Goal: Check status: Check status

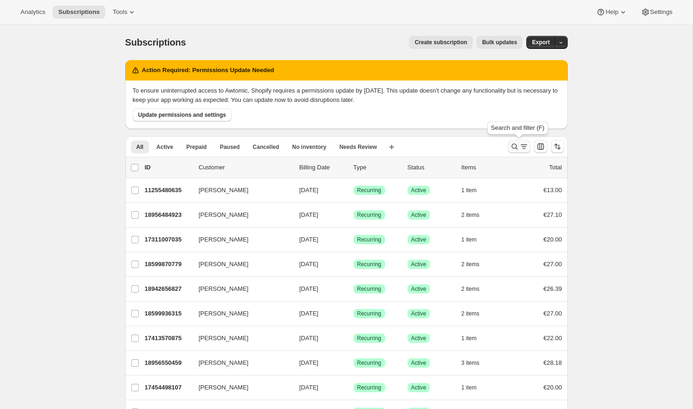
click at [522, 147] on icon "Search and filter results" at bounding box center [523, 146] width 9 height 9
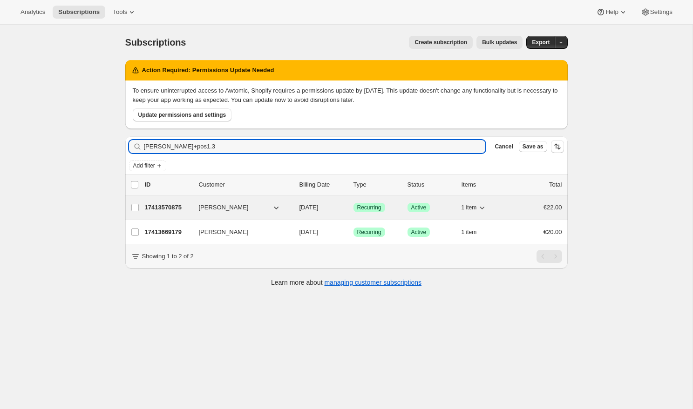
type input "[PERSON_NAME]+pos1.3"
click at [178, 210] on p "17413570875" at bounding box center [168, 207] width 47 height 9
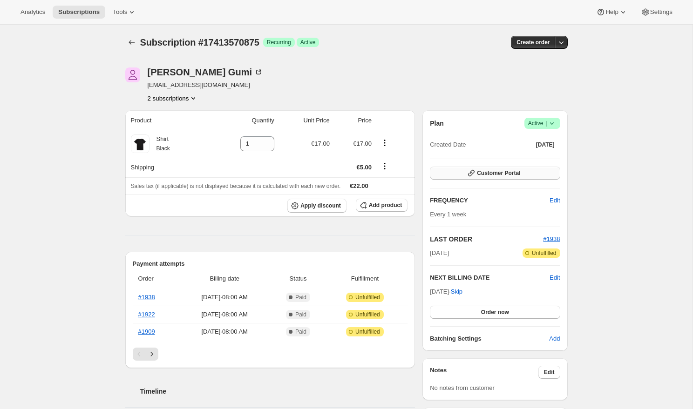
click at [505, 176] on span "Customer Portal" at bounding box center [498, 172] width 43 height 7
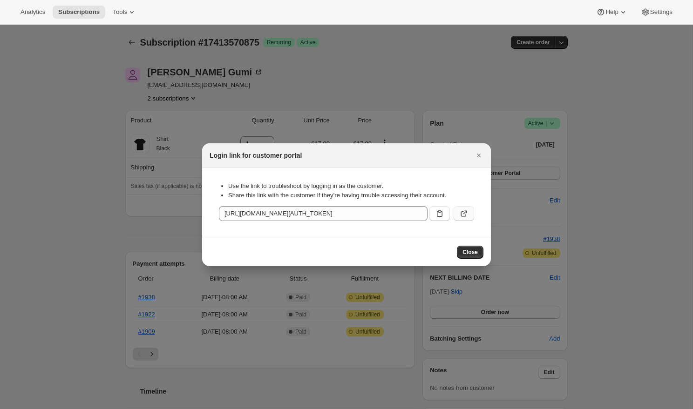
click at [463, 214] on icon ":rb6:" at bounding box center [463, 213] width 9 height 9
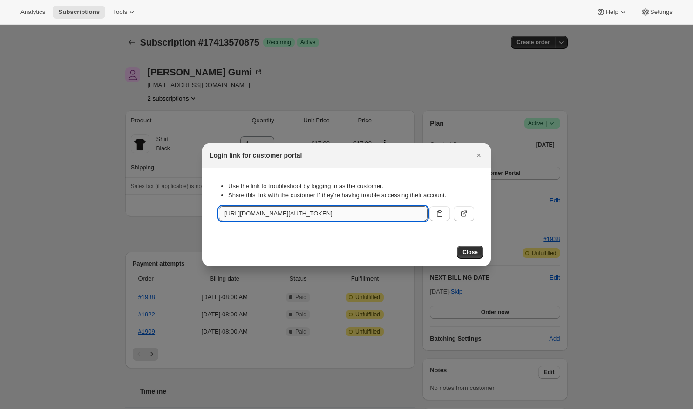
drag, startPoint x: 363, startPoint y: 215, endPoint x: 377, endPoint y: 215, distance: 14.4
click at [363, 215] on input "[URL][DOMAIN_NAME][AUTH_TOKEN]" at bounding box center [323, 213] width 209 height 15
click at [387, 215] on input "[URL][DOMAIN_NAME][AUTH_TOKEN]" at bounding box center [323, 213] width 209 height 15
click at [410, 213] on input "[URL][DOMAIN_NAME][AUTH_TOKEN]" at bounding box center [323, 213] width 209 height 15
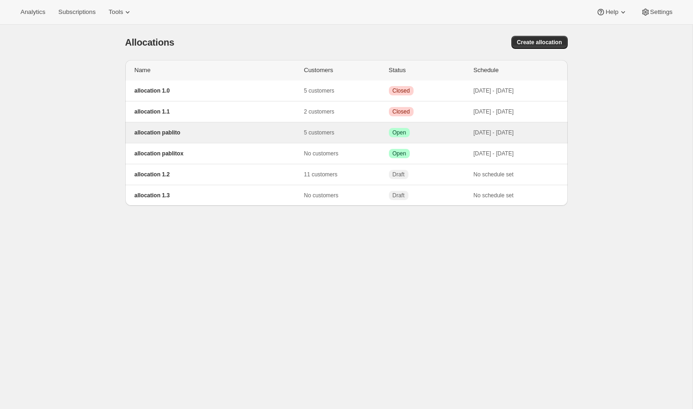
click at [261, 132] on p "allocation pablito" at bounding box center [219, 132] width 169 height 7
